Goal: Navigation & Orientation: Understand site structure

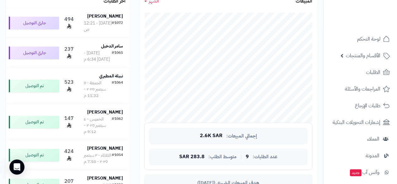
scroll to position [120, 0]
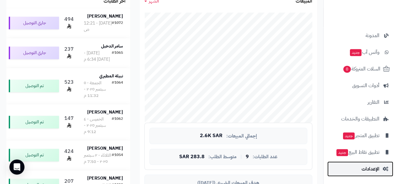
click at [374, 170] on span "الإعدادات" at bounding box center [370, 168] width 18 height 9
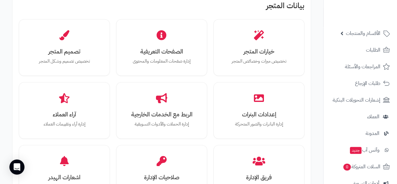
scroll to position [203, 0]
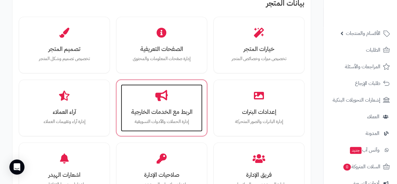
click at [170, 101] on div "الربط مع الخدمات الخارجية إدارة الحملات والأدوات التسويقية" at bounding box center [162, 107] width 82 height 47
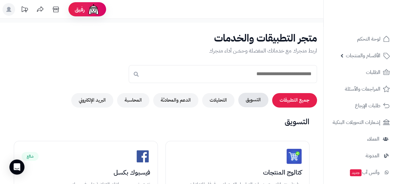
click at [259, 102] on button "التسويق" at bounding box center [253, 100] width 30 height 14
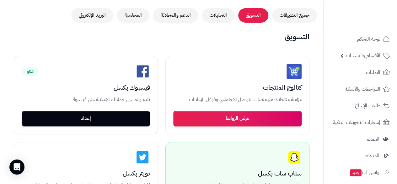
scroll to position [72, 0]
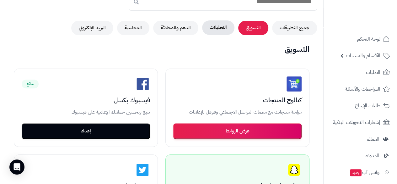
click at [215, 25] on button "التحليلات" at bounding box center [218, 27] width 32 height 14
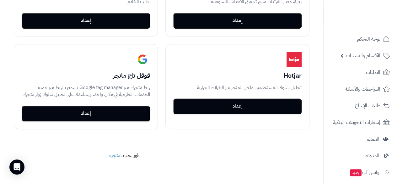
scroll to position [194, 0]
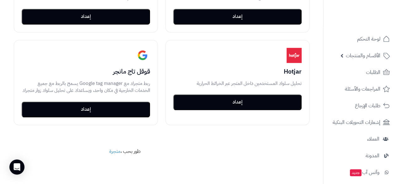
click at [397, 5] on div at bounding box center [360, 13] width 74 height 27
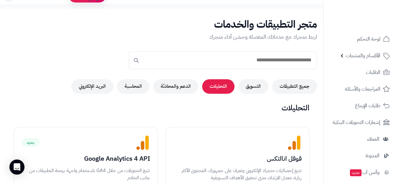
scroll to position [0, 0]
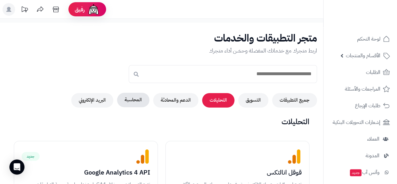
click at [133, 101] on button "المحاسبة" at bounding box center [133, 100] width 32 height 14
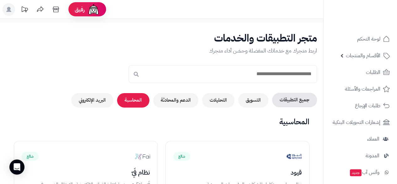
click at [285, 101] on button "جميع التطبيقات" at bounding box center [294, 100] width 45 height 14
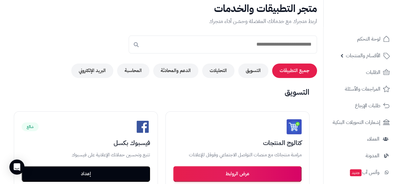
scroll to position [17, 0]
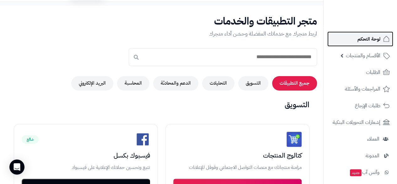
click at [367, 35] on span "لوحة التحكم" at bounding box center [368, 39] width 23 height 9
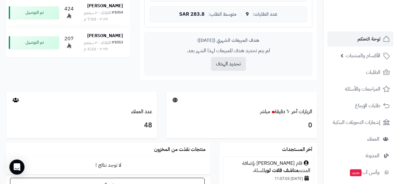
scroll to position [293, 0]
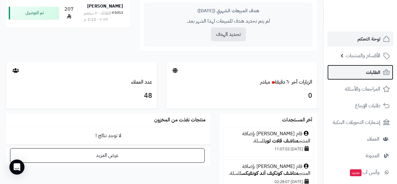
click at [354, 74] on link "الطلبات" at bounding box center [360, 72] width 66 height 15
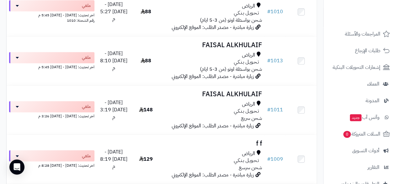
scroll to position [56, 0]
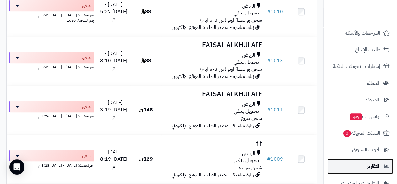
click at [372, 168] on span "التقارير" at bounding box center [373, 166] width 12 height 9
